Goal: Information Seeking & Learning: Understand process/instructions

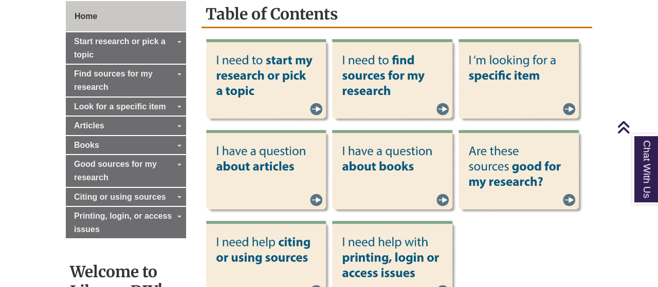
scroll to position [321, 0]
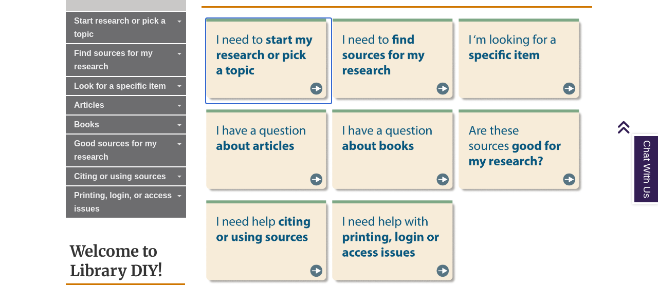
click at [320, 90] on img at bounding box center [269, 61] width 126 height 86
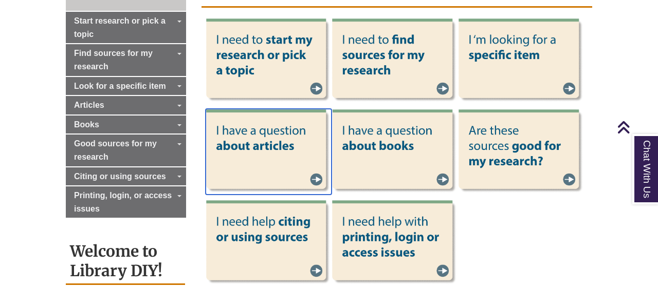
click at [287, 147] on img at bounding box center [269, 152] width 126 height 86
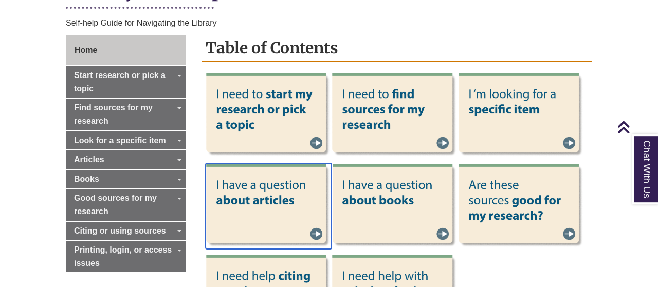
scroll to position [214, 0]
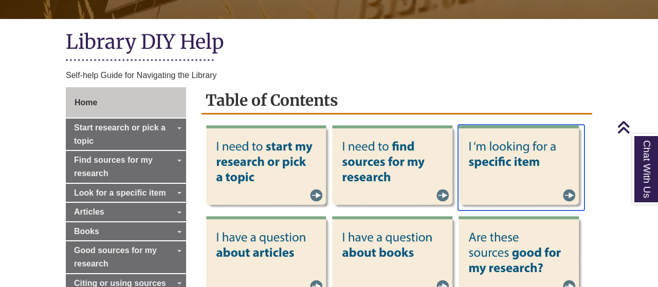
click at [484, 174] on img at bounding box center [521, 168] width 126 height 86
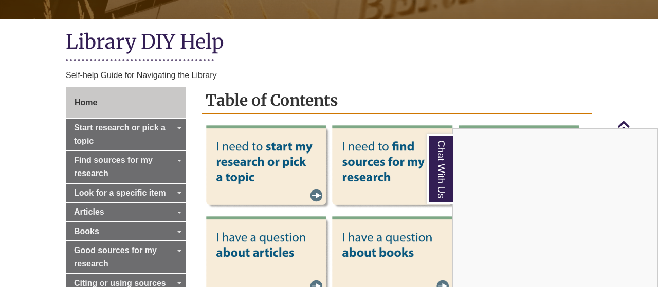
drag, startPoint x: 387, startPoint y: 59, endPoint x: 510, endPoint y: 63, distance: 122.9
click at [387, 59] on div "Chat With Us" at bounding box center [329, 143] width 658 height 287
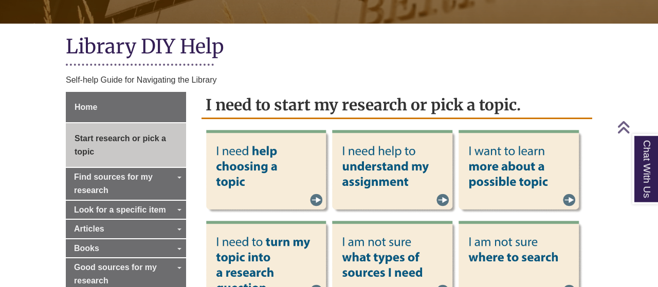
scroll to position [267, 0]
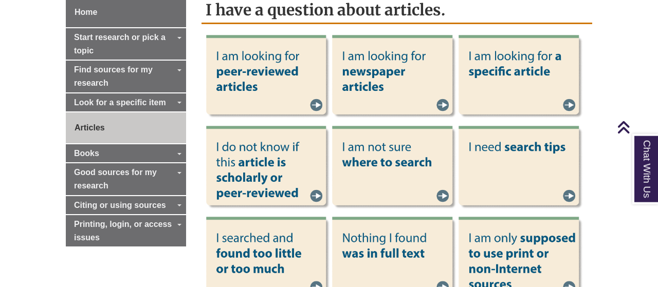
scroll to position [321, 0]
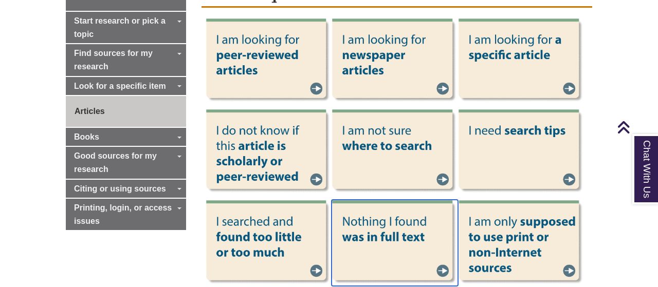
click at [370, 241] on img at bounding box center [395, 243] width 126 height 86
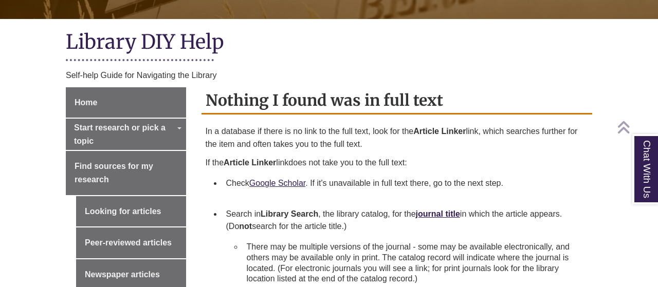
scroll to position [374, 0]
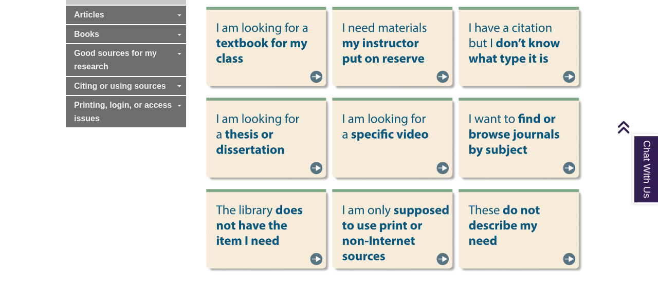
scroll to position [481, 0]
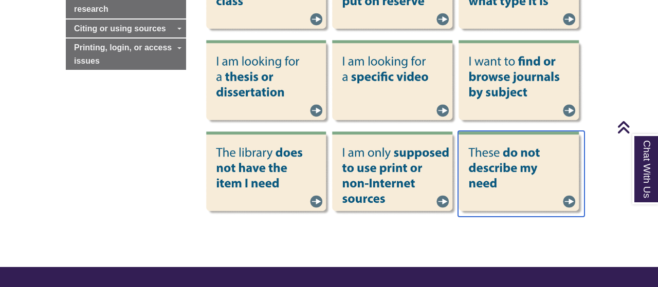
click at [485, 174] on img at bounding box center [521, 174] width 126 height 86
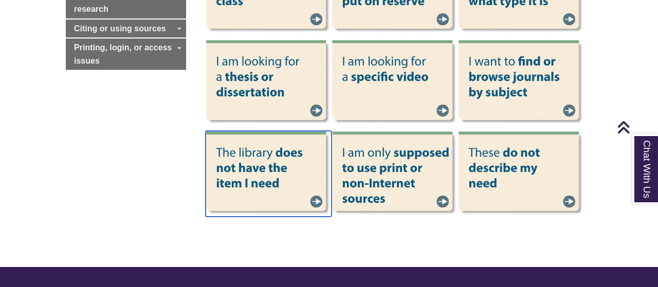
click at [236, 189] on img at bounding box center [269, 174] width 126 height 86
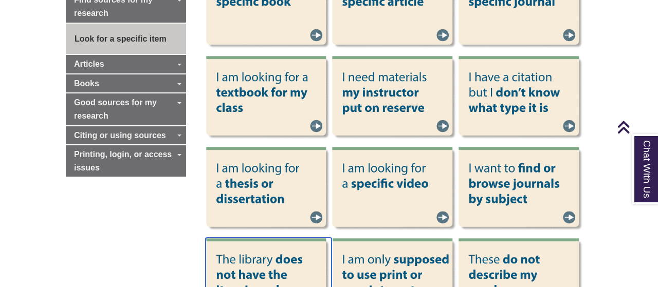
scroll to position [214, 0]
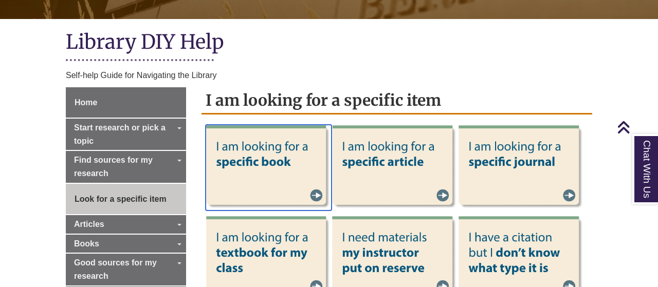
click at [240, 137] on img at bounding box center [269, 168] width 126 height 86
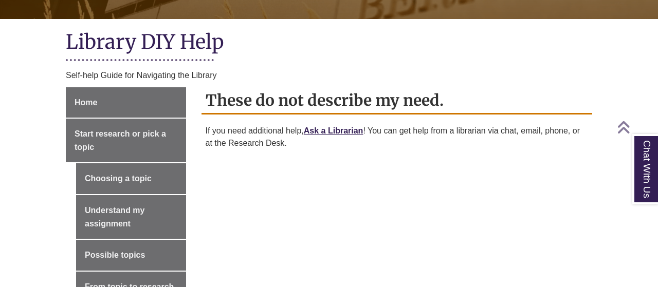
scroll to position [267, 0]
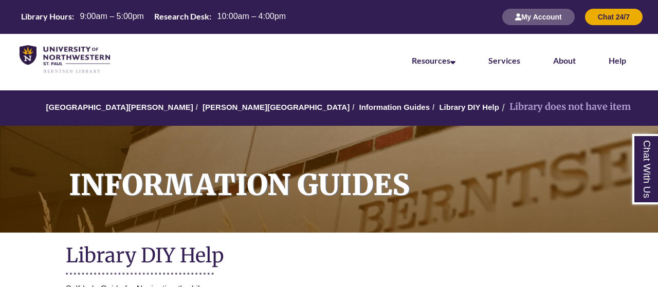
scroll to position [214, 0]
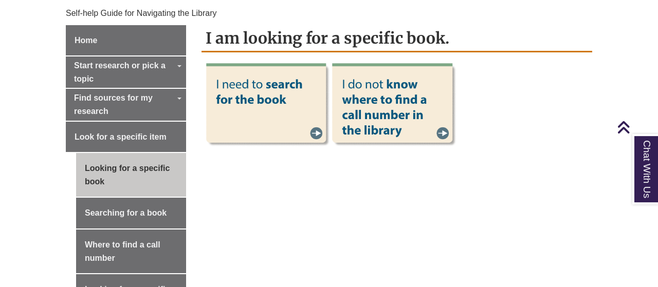
scroll to position [214, 0]
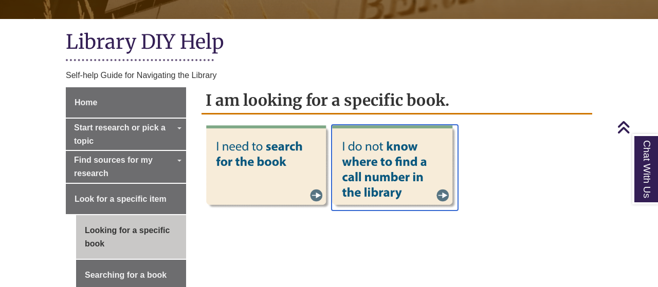
click at [374, 164] on img at bounding box center [395, 168] width 126 height 86
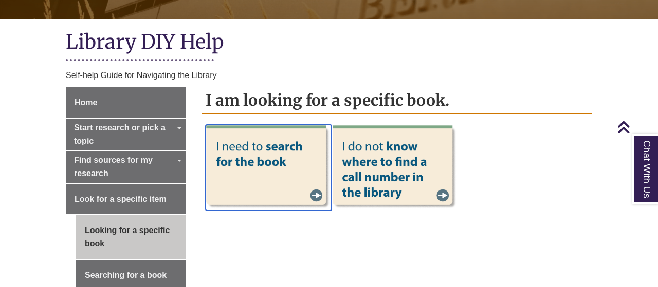
click at [227, 146] on img at bounding box center [269, 168] width 126 height 86
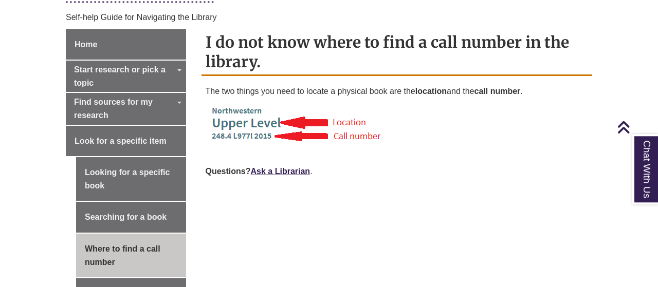
scroll to position [374, 0]
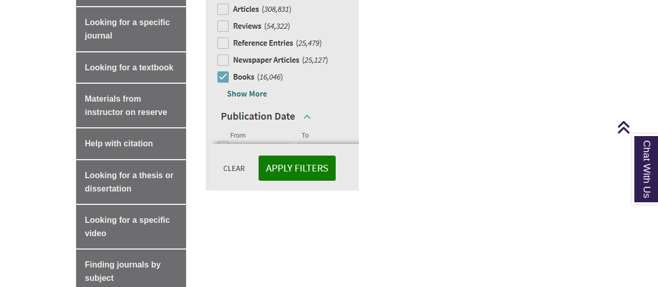
scroll to position [428, 0]
